Goal: Task Accomplishment & Management: Complete application form

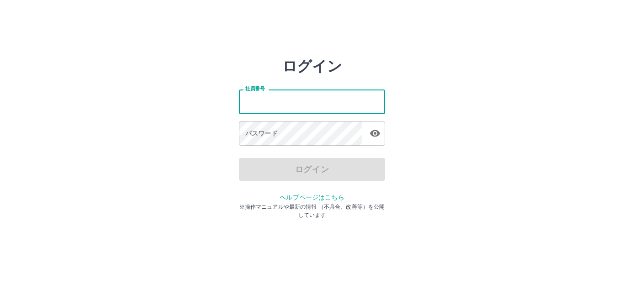
type input "*******"
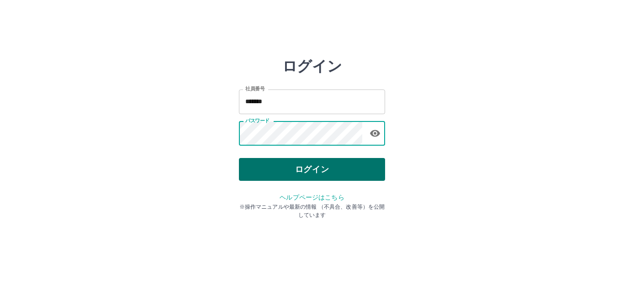
click at [303, 165] on button "ログイン" at bounding box center [312, 169] width 146 height 23
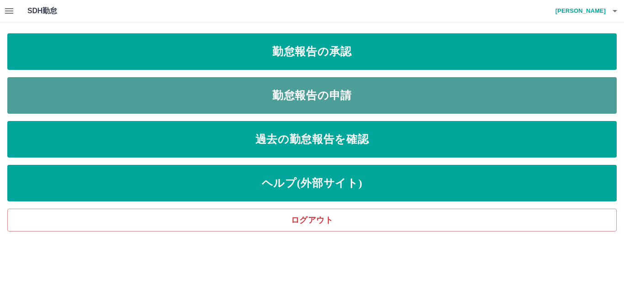
click at [294, 98] on link "勤怠報告の申請" at bounding box center [311, 95] width 609 height 37
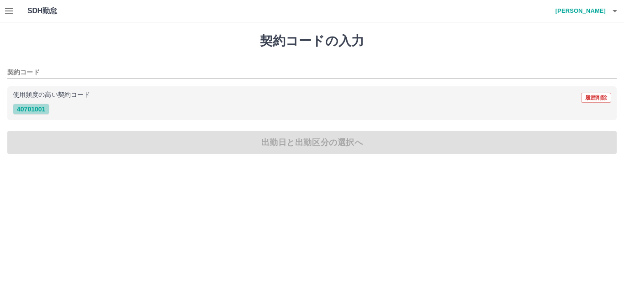
click at [36, 111] on button "40701001" at bounding box center [31, 109] width 37 height 11
type input "********"
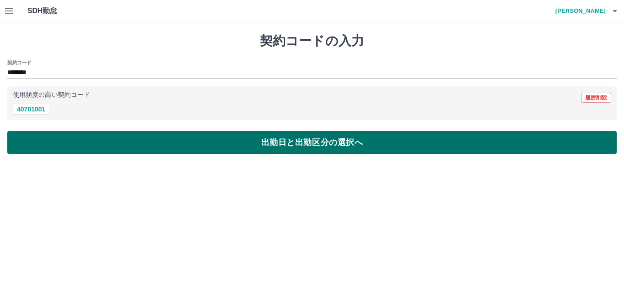
click at [48, 144] on button "出勤日と出勤区分の選択へ" at bounding box center [311, 142] width 609 height 23
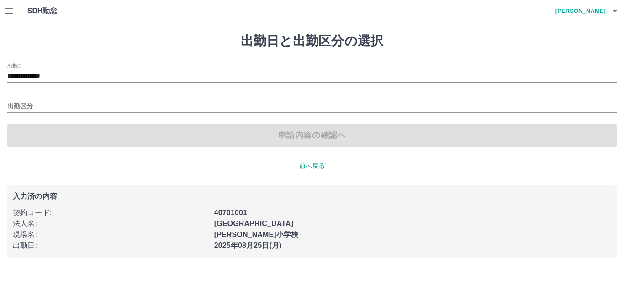
click at [37, 113] on div "**********" at bounding box center [311, 104] width 609 height 83
click at [39, 104] on input "出勤区分" at bounding box center [311, 106] width 609 height 11
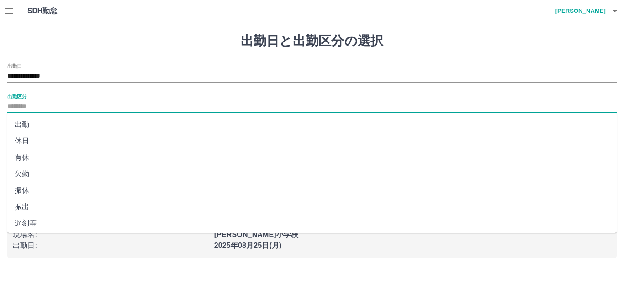
click at [30, 127] on li "出勤" at bounding box center [311, 124] width 609 height 16
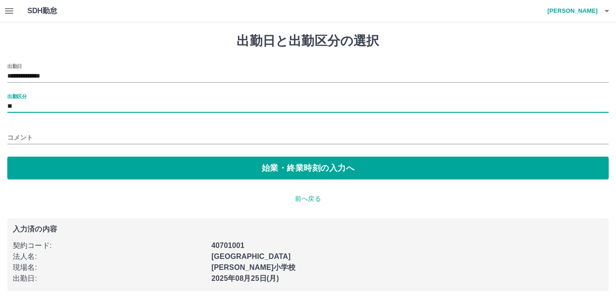
click at [51, 106] on input "**" at bounding box center [308, 106] width 602 height 11
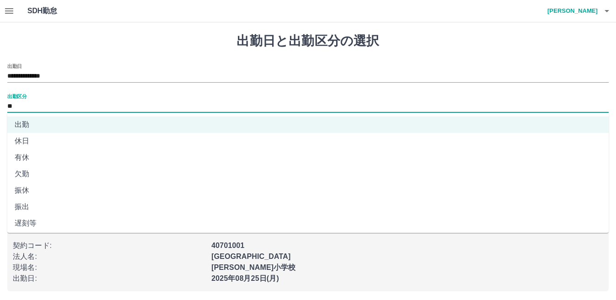
click at [31, 154] on li "有休" at bounding box center [308, 157] width 602 height 16
type input "**"
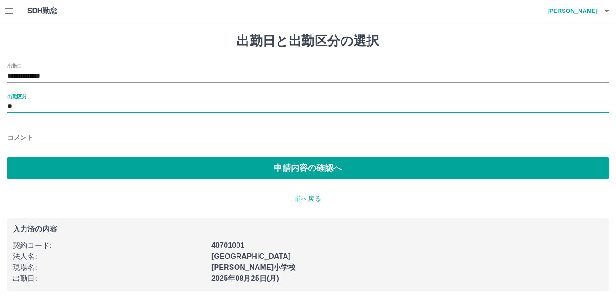
click at [49, 138] on input "コメント" at bounding box center [308, 137] width 602 height 13
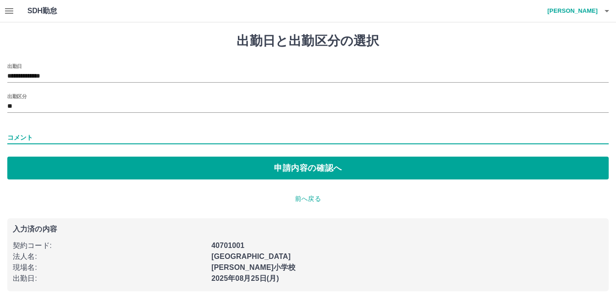
type input "*****"
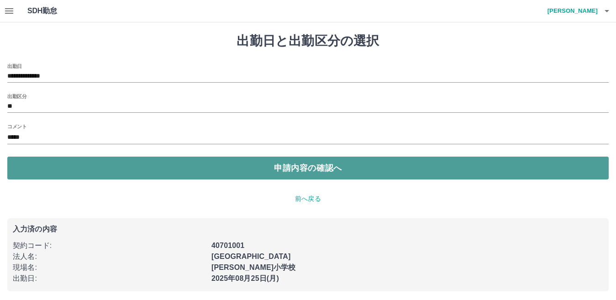
click at [62, 169] on button "申請内容の確認へ" at bounding box center [308, 168] width 602 height 23
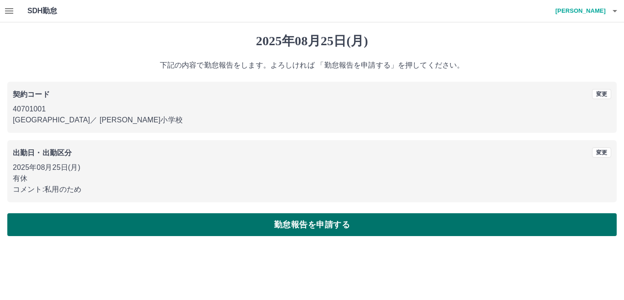
click at [86, 222] on button "勤怠報告を申請する" at bounding box center [311, 224] width 609 height 23
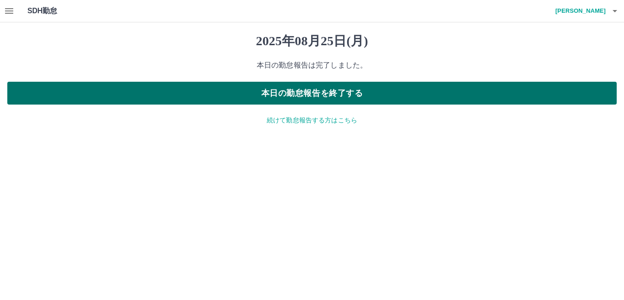
click at [141, 97] on button "本日の勤怠報告を終了する" at bounding box center [311, 93] width 609 height 23
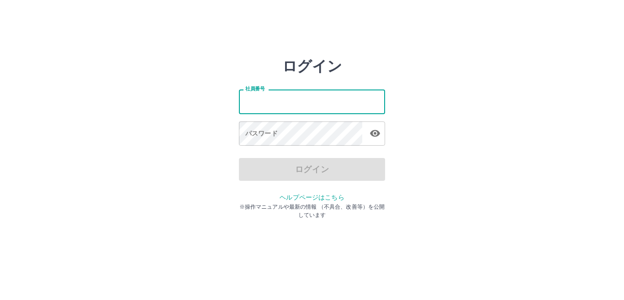
click at [280, 103] on input "社員番号" at bounding box center [312, 102] width 146 height 24
type input "*******"
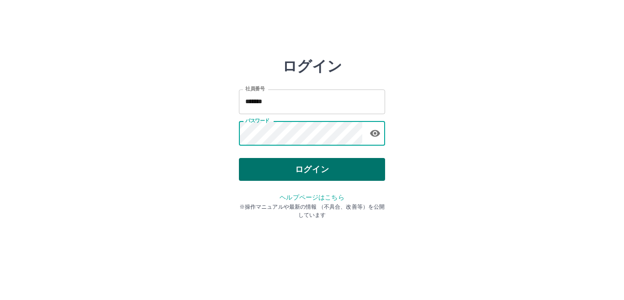
click at [316, 162] on button "ログイン" at bounding box center [312, 169] width 146 height 23
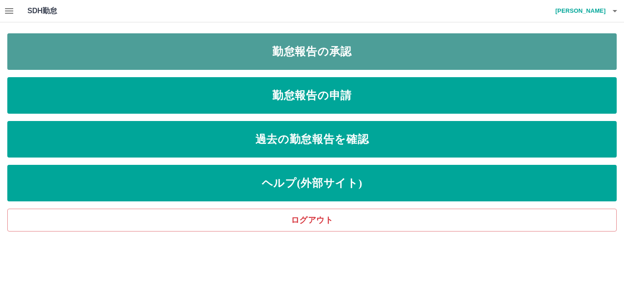
click at [356, 41] on link "勤怠報告の承認" at bounding box center [311, 51] width 609 height 37
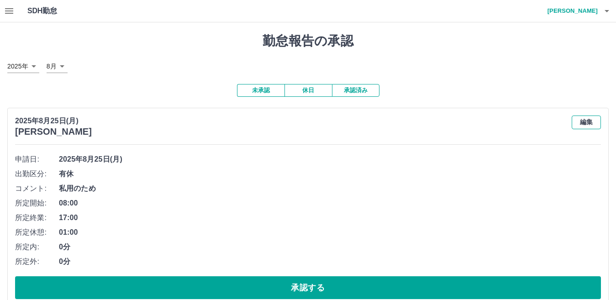
click at [586, 123] on button "編集" at bounding box center [586, 123] width 29 height 14
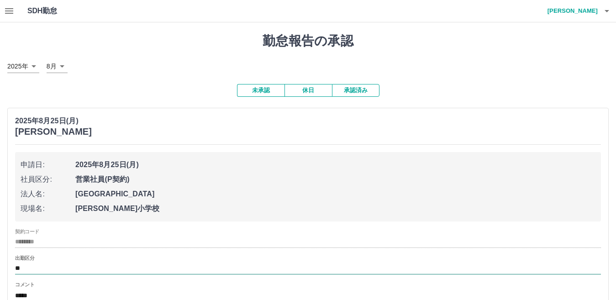
click at [25, 270] on input "**" at bounding box center [308, 268] width 586 height 11
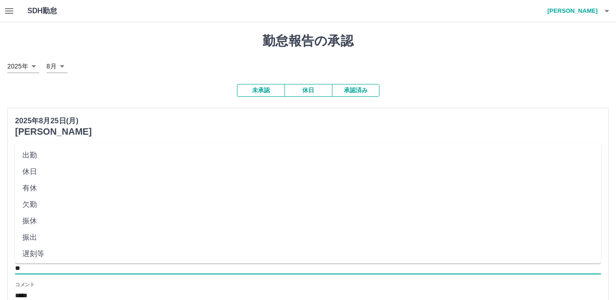
click at [38, 157] on li "出勤" at bounding box center [308, 155] width 586 height 16
type input "**"
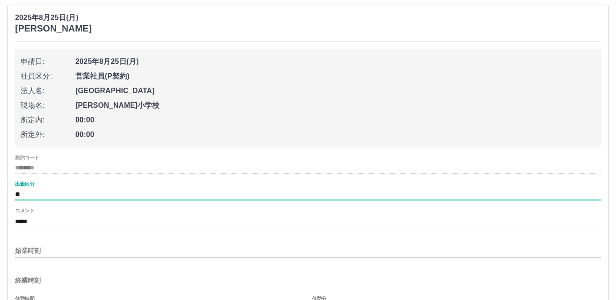
scroll to position [183, 0]
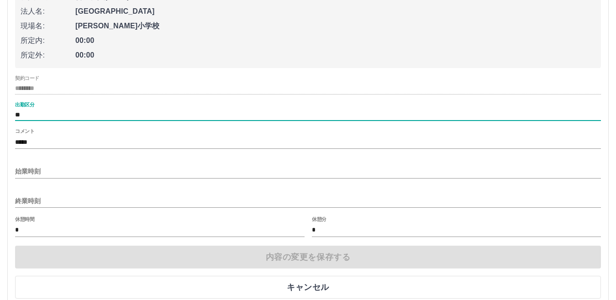
click at [56, 143] on input "*****" at bounding box center [308, 142] width 586 height 13
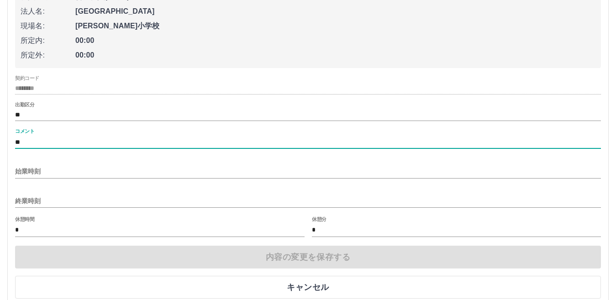
type input "*"
click at [58, 171] on input "始業時刻" at bounding box center [308, 171] width 586 height 13
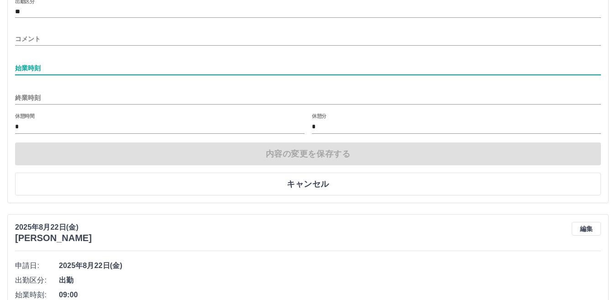
scroll to position [316, 0]
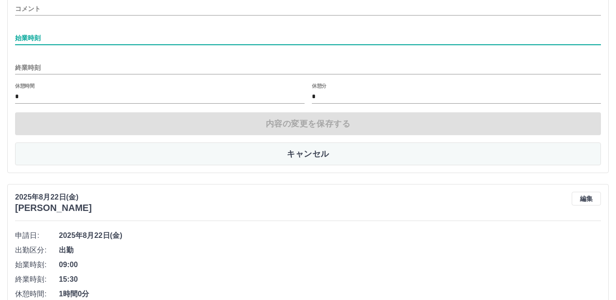
click at [322, 148] on button "キャンセル" at bounding box center [308, 154] width 586 height 23
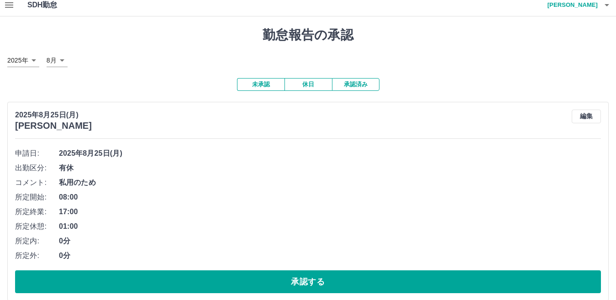
scroll to position [0, 0]
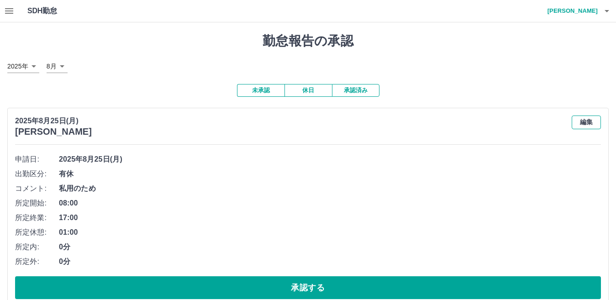
click at [582, 125] on button "編集" at bounding box center [586, 123] width 29 height 14
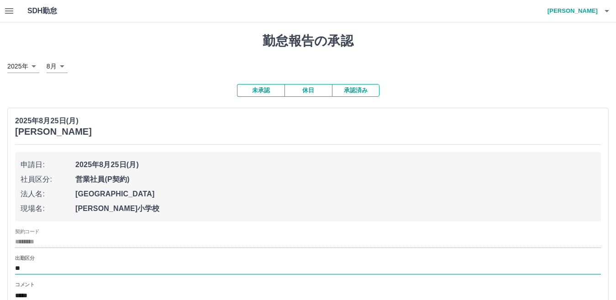
click at [26, 269] on input "**" at bounding box center [308, 268] width 586 height 11
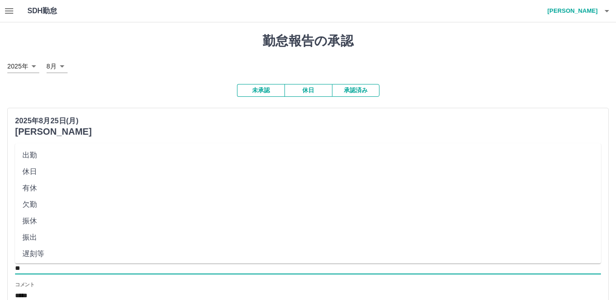
click at [36, 158] on li "出勤" at bounding box center [308, 155] width 586 height 16
type input "**"
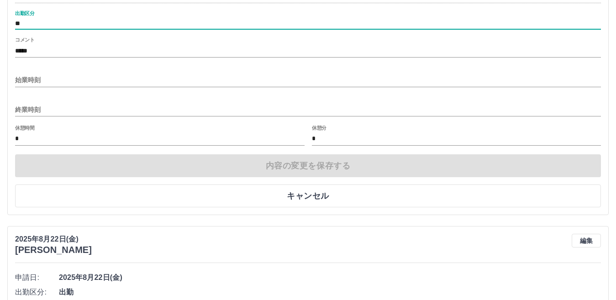
scroll to position [280, 0]
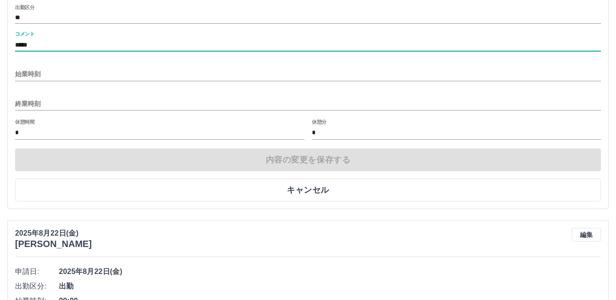
click at [67, 42] on input "*****" at bounding box center [308, 44] width 586 height 13
type input "*"
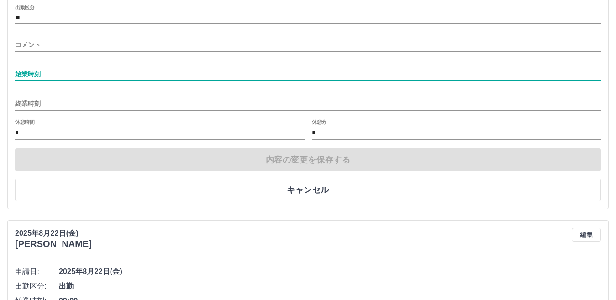
click at [58, 75] on input "始業時刻" at bounding box center [308, 74] width 586 height 13
click at [36, 129] on input "*" at bounding box center [160, 133] width 290 height 13
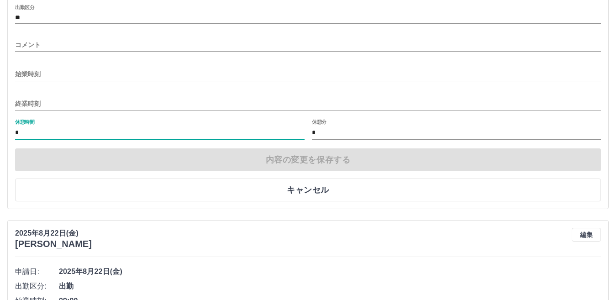
type input "**"
click at [333, 132] on input "*" at bounding box center [457, 133] width 290 height 13
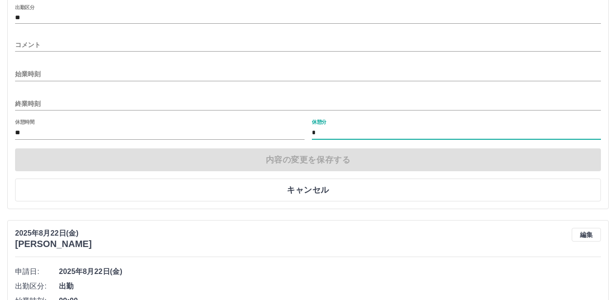
type input "**"
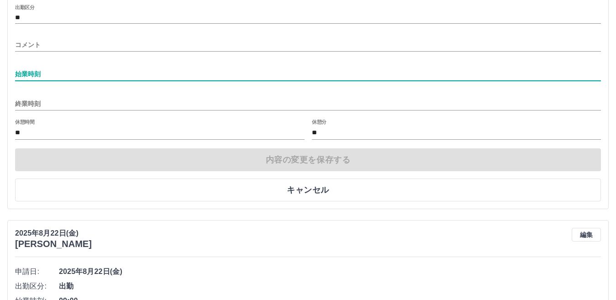
click at [59, 69] on input "始業時刻" at bounding box center [308, 74] width 586 height 13
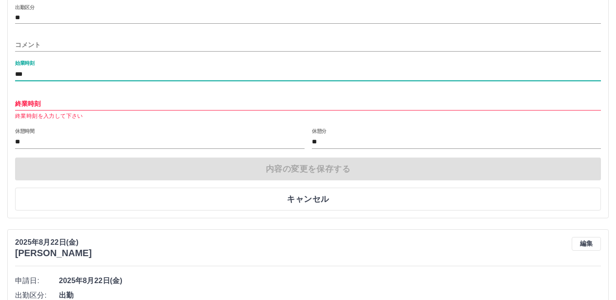
type input "***"
click at [88, 107] on input "終業時刻" at bounding box center [308, 103] width 586 height 13
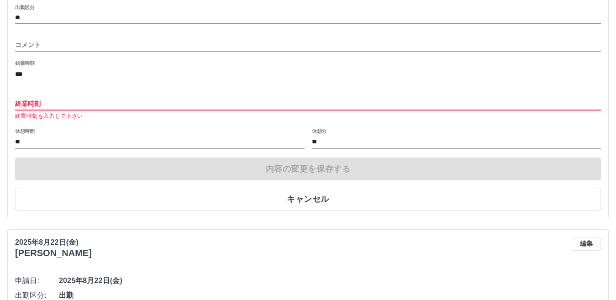
type input "****"
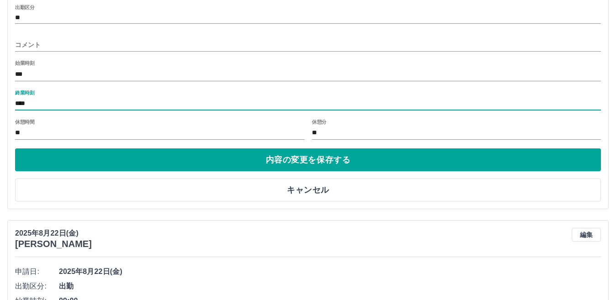
click at [36, 75] on input "***" at bounding box center [308, 74] width 586 height 13
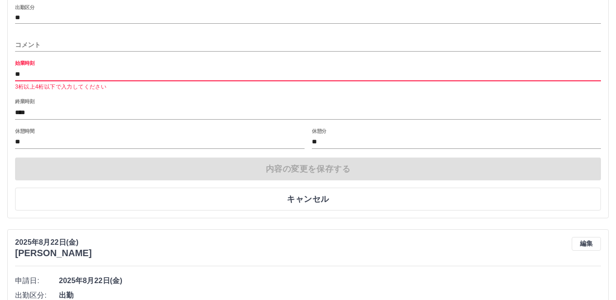
type input "*"
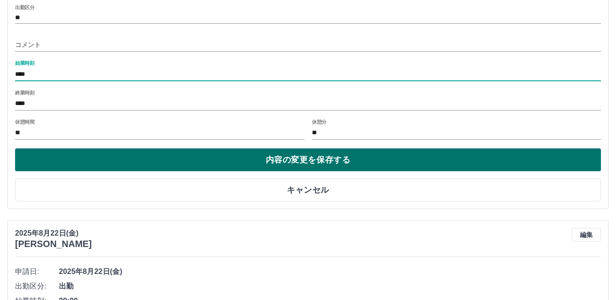
type input "****"
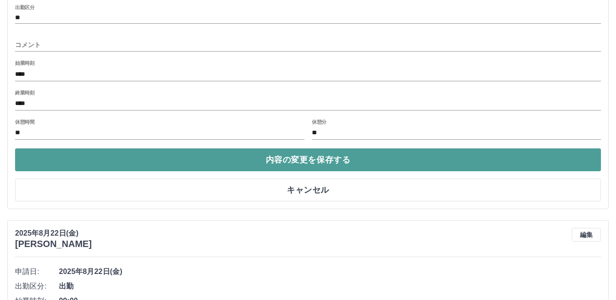
click at [250, 159] on button "内容の変更を保存する" at bounding box center [308, 159] width 586 height 23
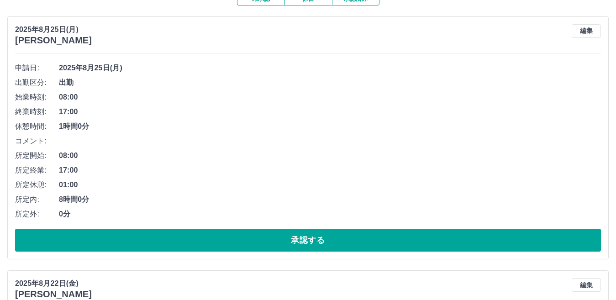
scroll to position [121, 0]
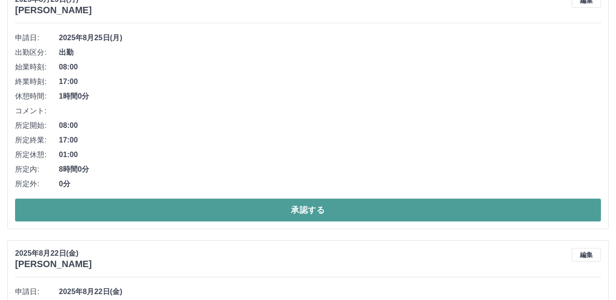
click at [250, 218] on button "承認する" at bounding box center [308, 210] width 586 height 23
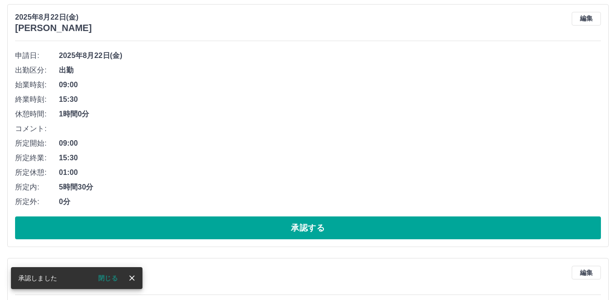
scroll to position [128, 0]
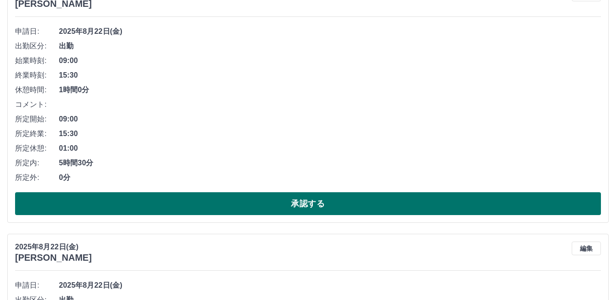
click at [266, 207] on button "承認する" at bounding box center [308, 203] width 586 height 23
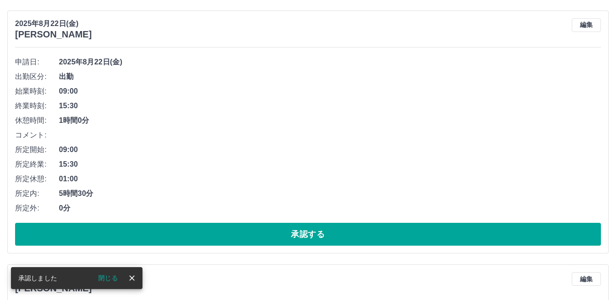
scroll to position [116, 0]
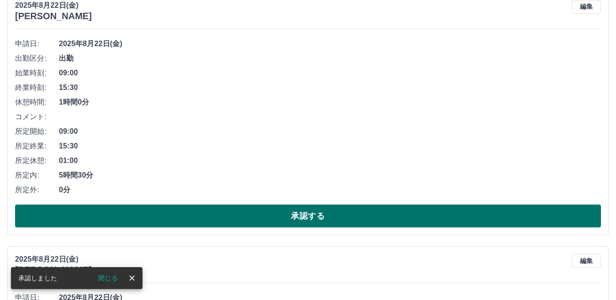
click at [285, 218] on button "承認する" at bounding box center [308, 216] width 586 height 23
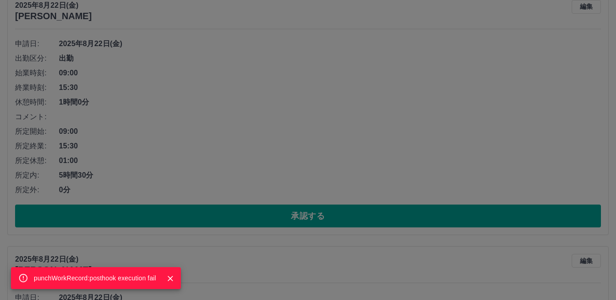
click at [262, 214] on div "punchWorkRecord:posthook execution fail" at bounding box center [308, 150] width 616 height 300
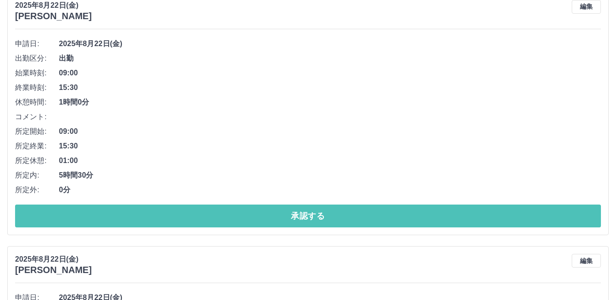
click at [262, 214] on button "承認する" at bounding box center [308, 216] width 586 height 23
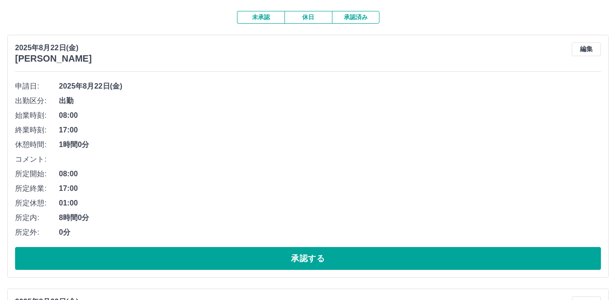
scroll to position [122, 0]
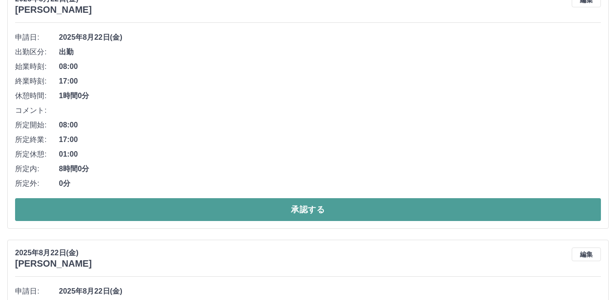
click at [237, 206] on button "承認する" at bounding box center [308, 209] width 586 height 23
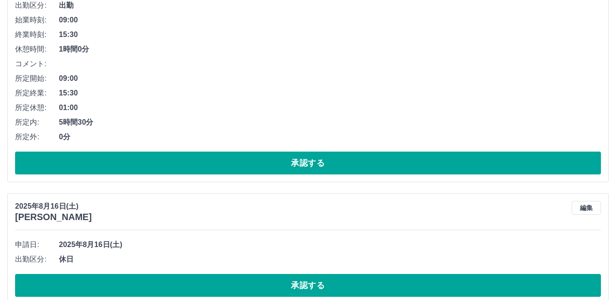
scroll to position [95, 0]
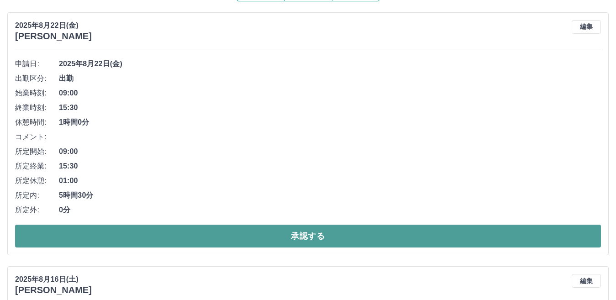
click at [316, 232] on button "承認する" at bounding box center [308, 236] width 586 height 23
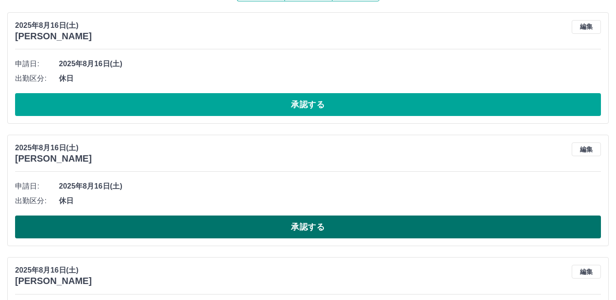
click at [270, 226] on button "承認する" at bounding box center [308, 227] width 586 height 23
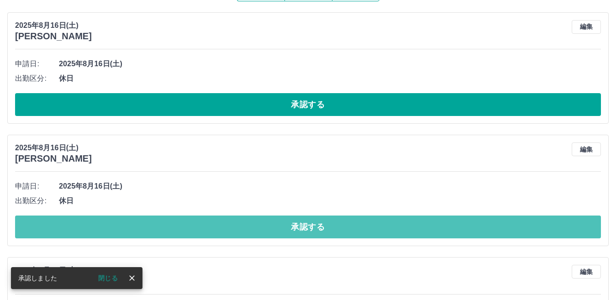
click at [270, 226] on button "承認する" at bounding box center [308, 227] width 586 height 23
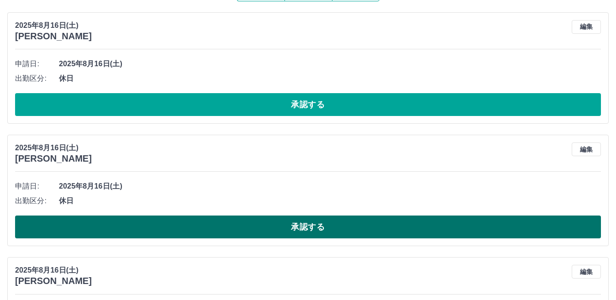
click at [363, 236] on button "承認する" at bounding box center [308, 227] width 586 height 23
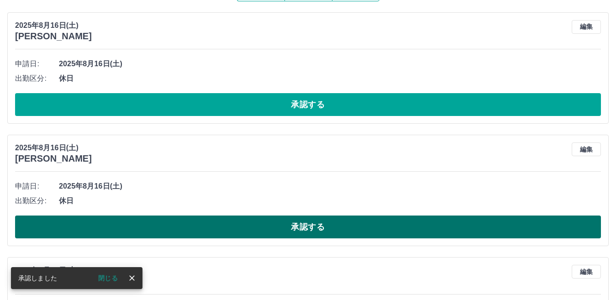
click at [451, 230] on button "承認する" at bounding box center [308, 227] width 586 height 23
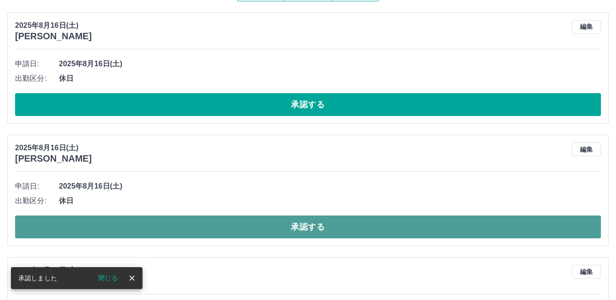
click at [411, 224] on button "承認する" at bounding box center [308, 227] width 586 height 23
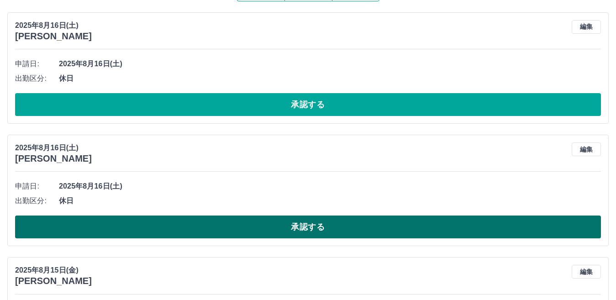
drag, startPoint x: 411, startPoint y: 224, endPoint x: 277, endPoint y: 234, distance: 134.7
click at [277, 234] on button "承認する" at bounding box center [308, 227] width 586 height 23
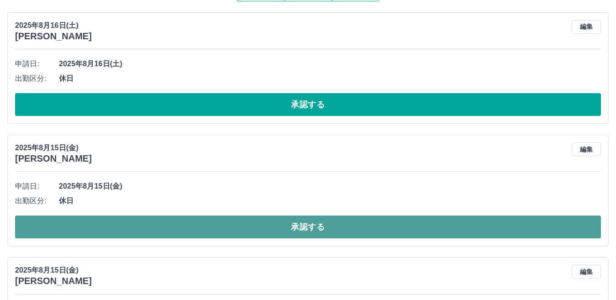
drag, startPoint x: 276, startPoint y: 232, endPoint x: 248, endPoint y: 229, distance: 27.6
click at [248, 229] on button "承認する" at bounding box center [308, 227] width 586 height 23
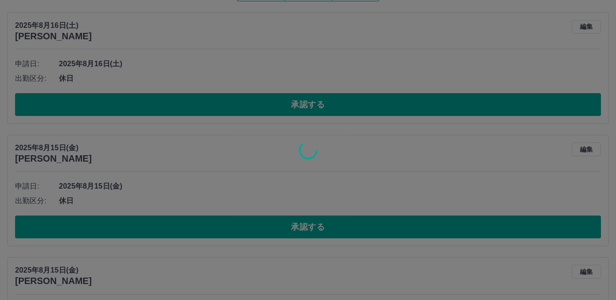
click at [248, 229] on div at bounding box center [308, 150] width 616 height 300
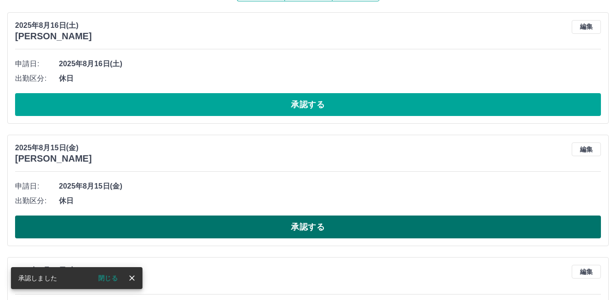
drag, startPoint x: 248, startPoint y: 229, endPoint x: 201, endPoint y: 225, distance: 47.6
click at [201, 225] on button "承認する" at bounding box center [308, 227] width 586 height 23
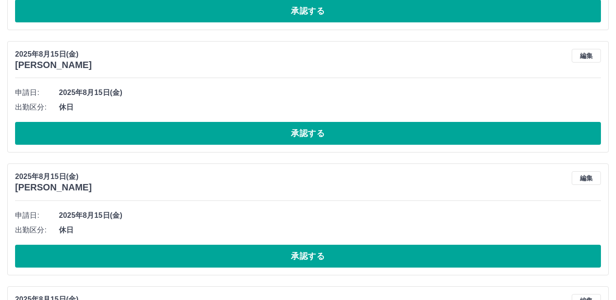
scroll to position [171, 0]
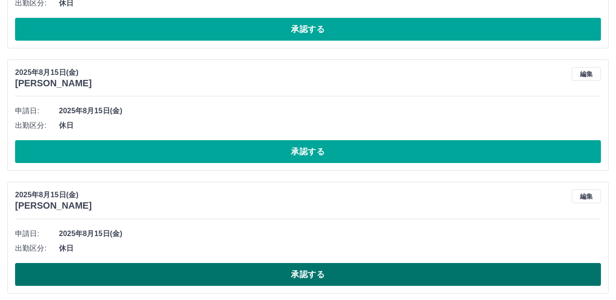
click at [275, 278] on button "承認する" at bounding box center [308, 274] width 586 height 23
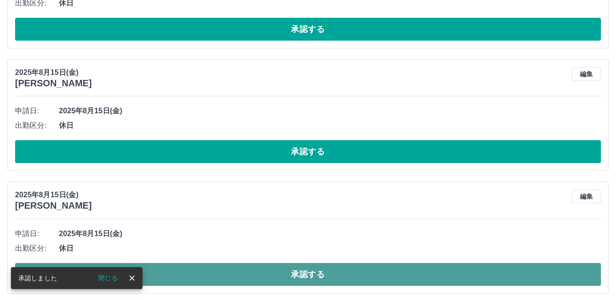
click at [206, 276] on button "承認する" at bounding box center [308, 274] width 586 height 23
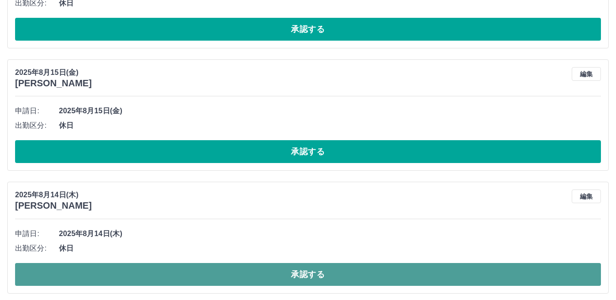
drag, startPoint x: 206, startPoint y: 276, endPoint x: 171, endPoint y: 272, distance: 35.0
click at [171, 272] on button "承認する" at bounding box center [308, 274] width 586 height 23
click at [426, 276] on button "承認する" at bounding box center [308, 274] width 586 height 23
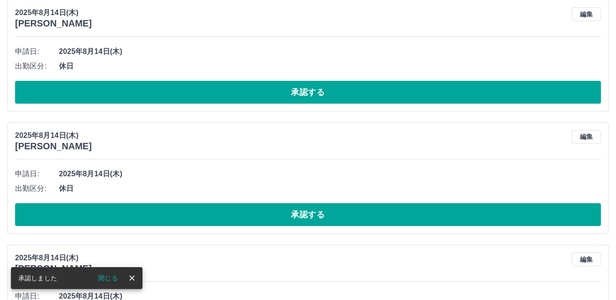
scroll to position [378, 0]
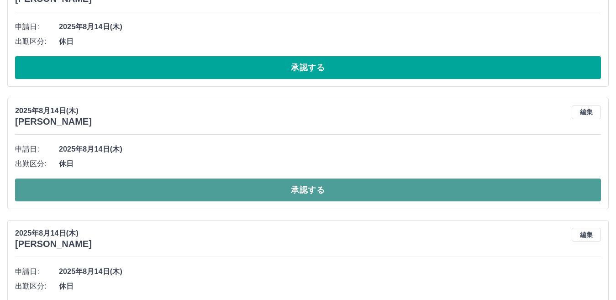
click at [367, 192] on button "承認する" at bounding box center [308, 190] width 586 height 23
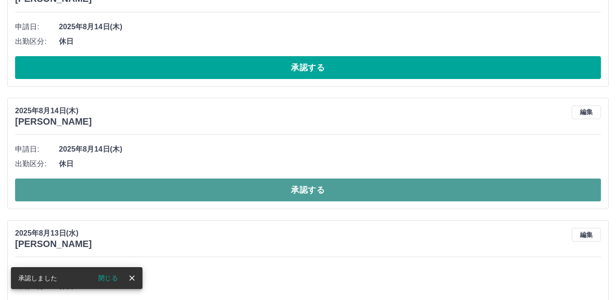
click at [260, 187] on button "承認する" at bounding box center [308, 190] width 586 height 23
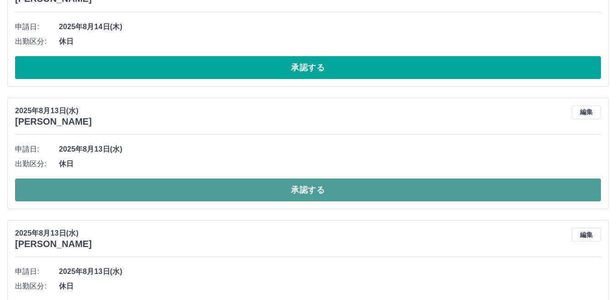
drag, startPoint x: 260, startPoint y: 187, endPoint x: 221, endPoint y: 185, distance: 39.3
click at [221, 185] on button "承認する" at bounding box center [308, 190] width 586 height 23
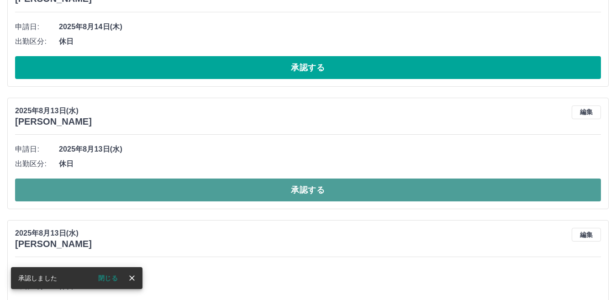
drag, startPoint x: 221, startPoint y: 185, endPoint x: 190, endPoint y: 187, distance: 30.2
click at [190, 187] on button "承認する" at bounding box center [308, 190] width 586 height 23
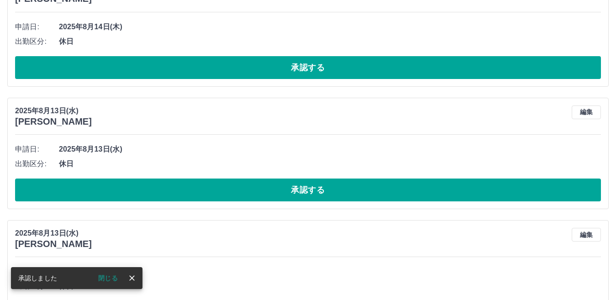
click at [190, 187] on button "承認する" at bounding box center [308, 190] width 586 height 23
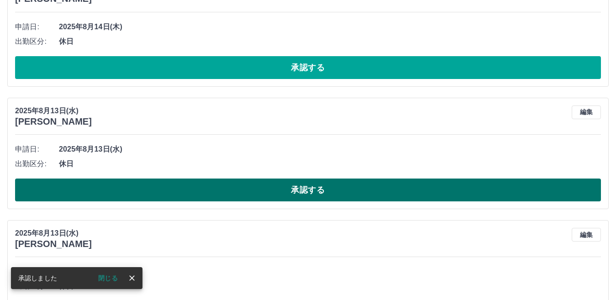
drag, startPoint x: 190, startPoint y: 187, endPoint x: 160, endPoint y: 189, distance: 30.6
click at [160, 189] on button "承認する" at bounding box center [308, 190] width 586 height 23
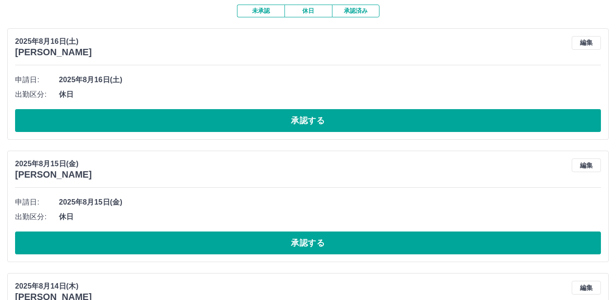
scroll to position [0, 0]
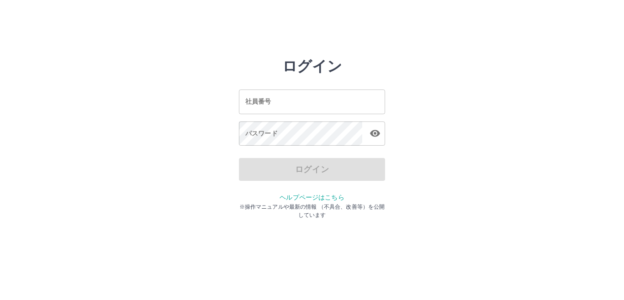
click at [275, 99] on input "社員番号" at bounding box center [312, 102] width 146 height 24
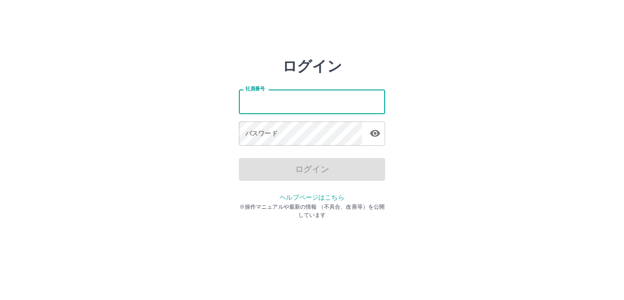
type input "*******"
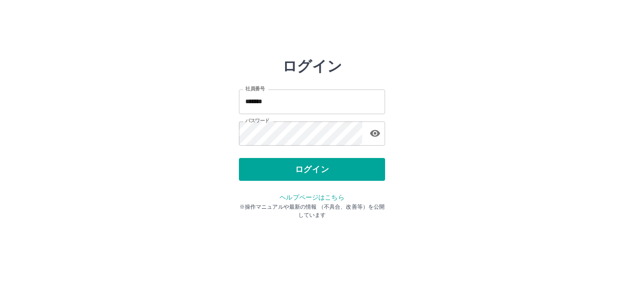
drag, startPoint x: 309, startPoint y: 165, endPoint x: 275, endPoint y: 177, distance: 35.8
click at [275, 177] on button "ログイン" at bounding box center [312, 169] width 146 height 23
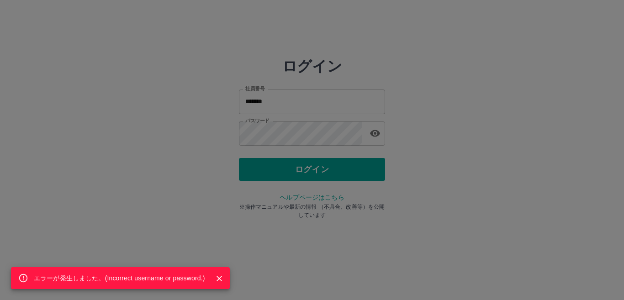
click at [144, 192] on div "エラーが発生しました。( Incorrect username or password. )" at bounding box center [312, 150] width 624 height 300
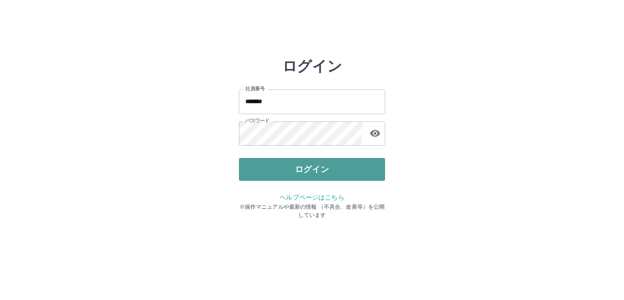
click at [273, 170] on button "ログイン" at bounding box center [312, 169] width 146 height 23
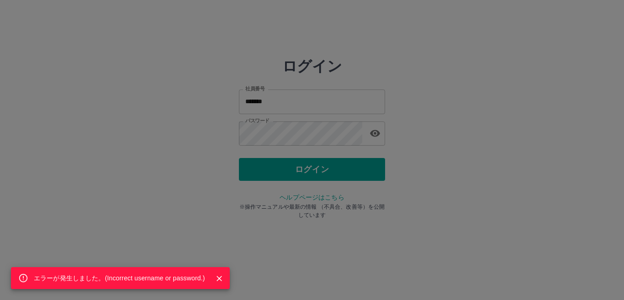
click at [301, 133] on div "エラーが発生しました。( Incorrect username or password. )" at bounding box center [312, 150] width 624 height 300
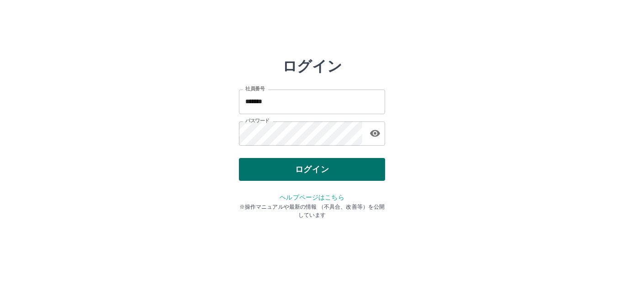
click at [301, 169] on button "ログイン" at bounding box center [312, 169] width 146 height 23
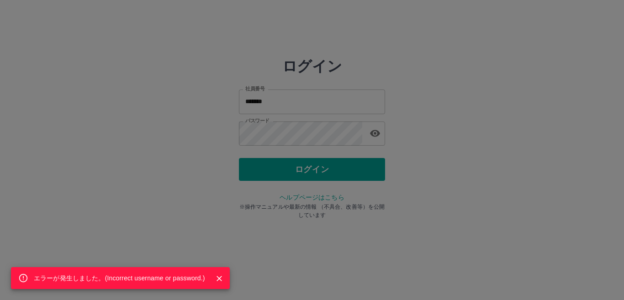
click at [530, 140] on div "エラーが発生しました。( Incorrect username or password. )" at bounding box center [312, 150] width 624 height 300
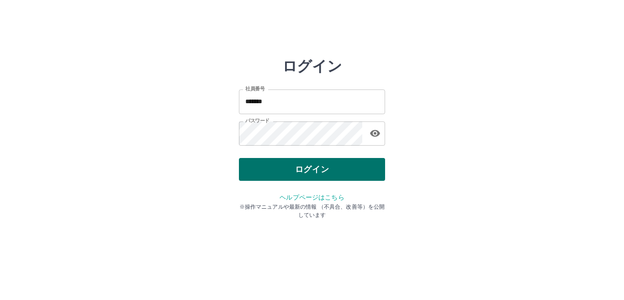
drag, startPoint x: 328, startPoint y: 163, endPoint x: 311, endPoint y: 173, distance: 20.1
click at [311, 173] on button "ログイン" at bounding box center [312, 169] width 146 height 23
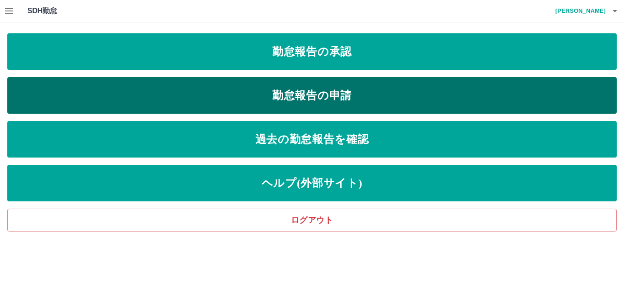
click at [369, 95] on link "勤怠報告の申請" at bounding box center [311, 95] width 609 height 37
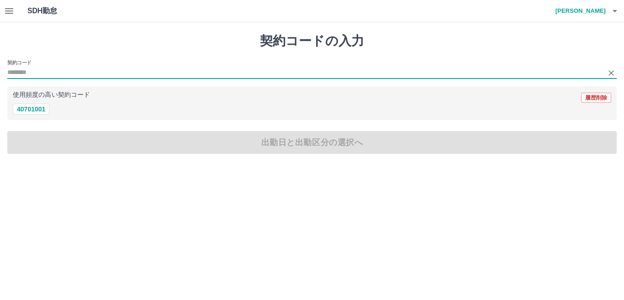
click at [56, 69] on input "契約コード" at bounding box center [305, 72] width 596 height 11
click at [36, 74] on input "契約コード" at bounding box center [305, 72] width 596 height 11
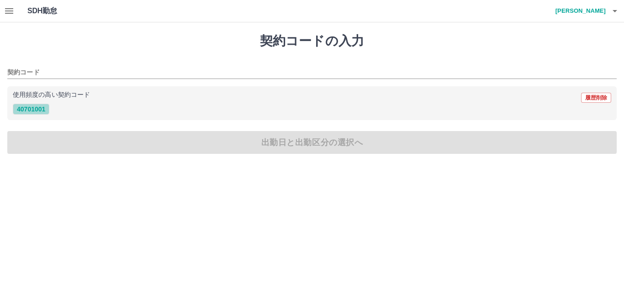
click at [37, 113] on button "40701001" at bounding box center [31, 109] width 37 height 11
type input "********"
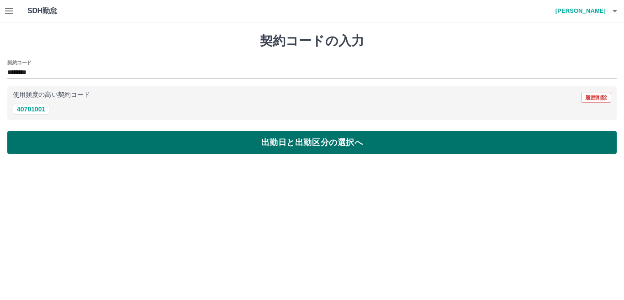
drag, startPoint x: 40, startPoint y: 141, endPoint x: 27, endPoint y: 141, distance: 12.8
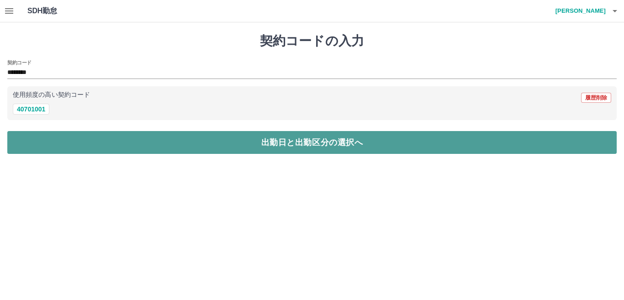
drag, startPoint x: 27, startPoint y: 141, endPoint x: 219, endPoint y: 141, distance: 191.8
click at [219, 141] on button "出勤日と出勤区分の選択へ" at bounding box center [311, 142] width 609 height 23
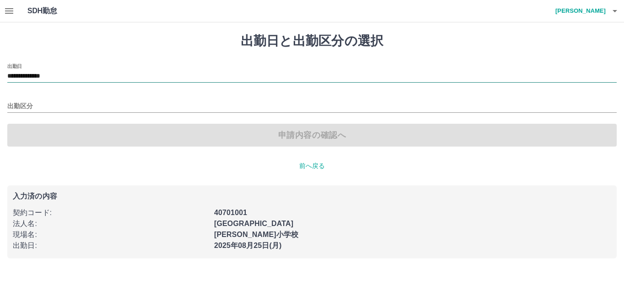
click at [90, 77] on input "**********" at bounding box center [311, 76] width 609 height 11
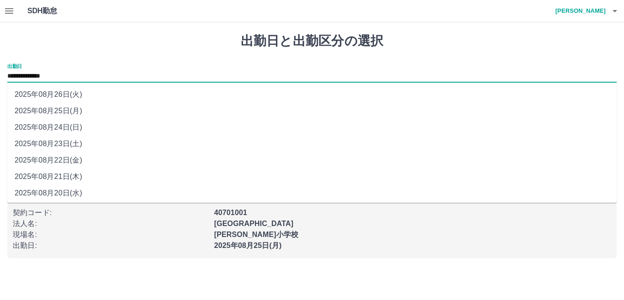
click at [73, 159] on li "2025年08月22日(金)" at bounding box center [311, 160] width 609 height 16
type input "**********"
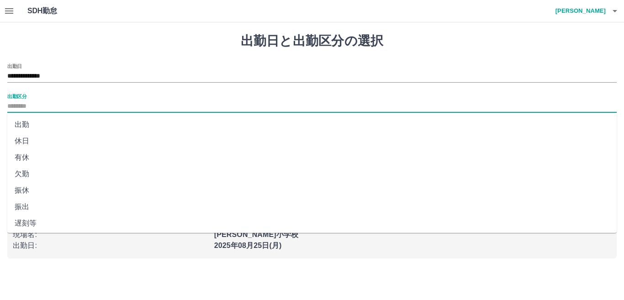
click at [54, 103] on input "出勤区分" at bounding box center [311, 106] width 609 height 11
click at [32, 154] on li "有休" at bounding box center [311, 157] width 609 height 16
type input "**"
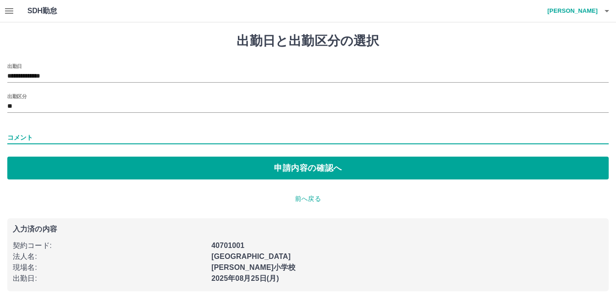
click at [42, 137] on input "コメント" at bounding box center [308, 137] width 602 height 13
type input "*****"
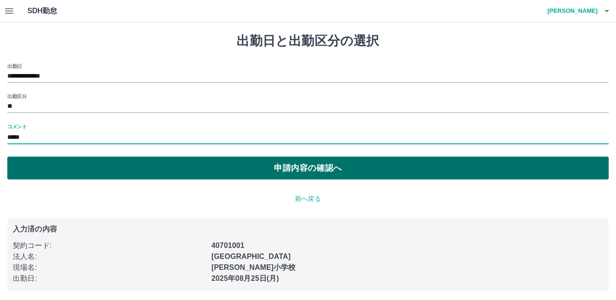
click at [59, 165] on button "申請内容の確認へ" at bounding box center [308, 168] width 602 height 23
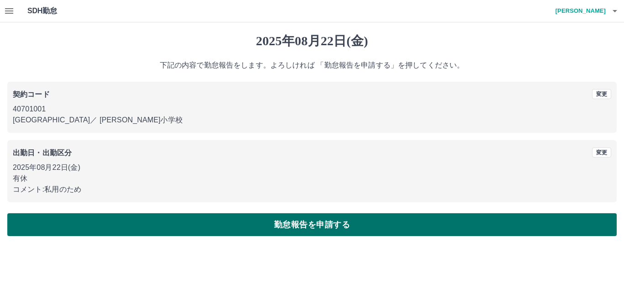
click at [452, 222] on button "勤怠報告を申請する" at bounding box center [311, 224] width 609 height 23
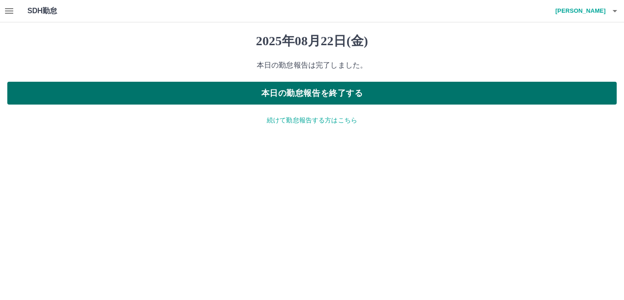
click at [350, 96] on button "本日の勤怠報告を終了する" at bounding box center [311, 93] width 609 height 23
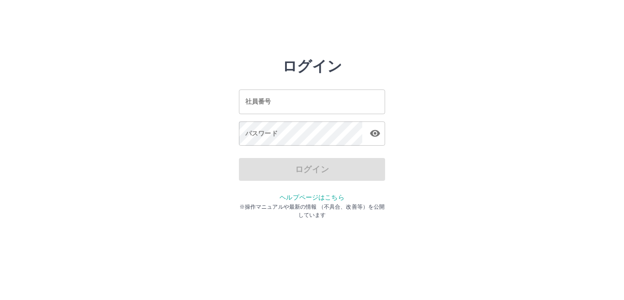
click at [314, 102] on input "社員番号" at bounding box center [312, 102] width 146 height 24
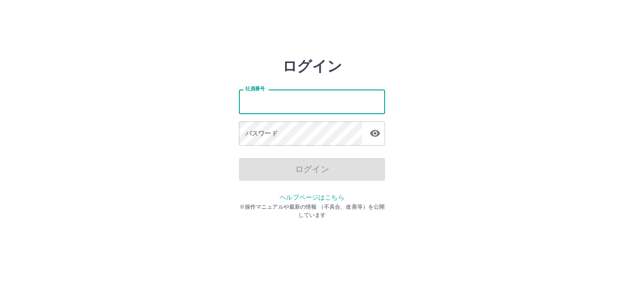
click at [426, 147] on div "ログイン 社員番号 社員番号 パスワード パスワード ログイン ヘルプページはこちら ※操作マニュアルや最新の情報 （不具合、改善等）を公開しています" at bounding box center [312, 131] width 548 height 146
click at [294, 106] on input "社員番号" at bounding box center [312, 102] width 146 height 24
type input "*******"
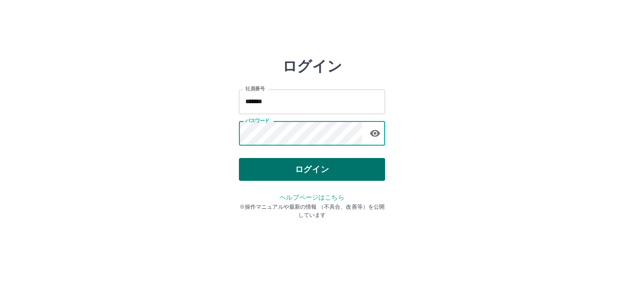
click at [314, 167] on button "ログイン" at bounding box center [312, 169] width 146 height 23
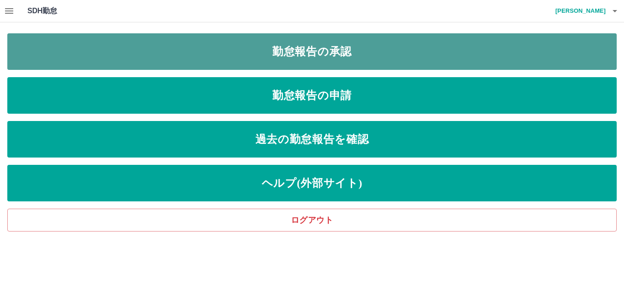
click at [296, 37] on link "勤怠報告の承認" at bounding box center [311, 51] width 609 height 37
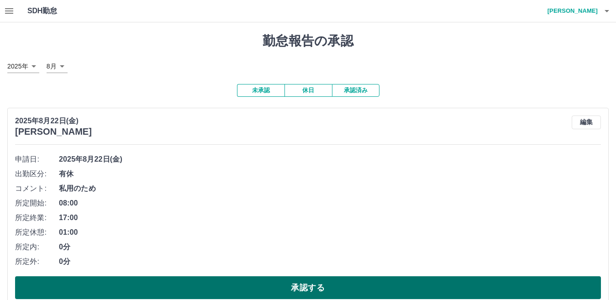
click at [189, 287] on button "承認する" at bounding box center [308, 287] width 586 height 23
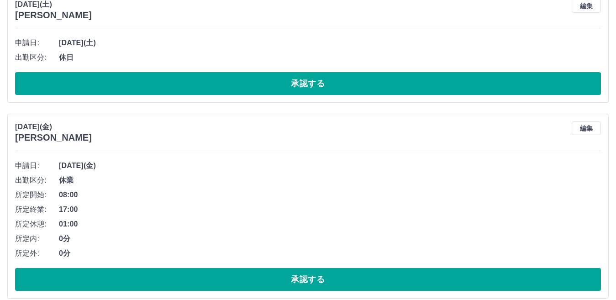
scroll to position [2012, 0]
